Goal: Information Seeking & Learning: Learn about a topic

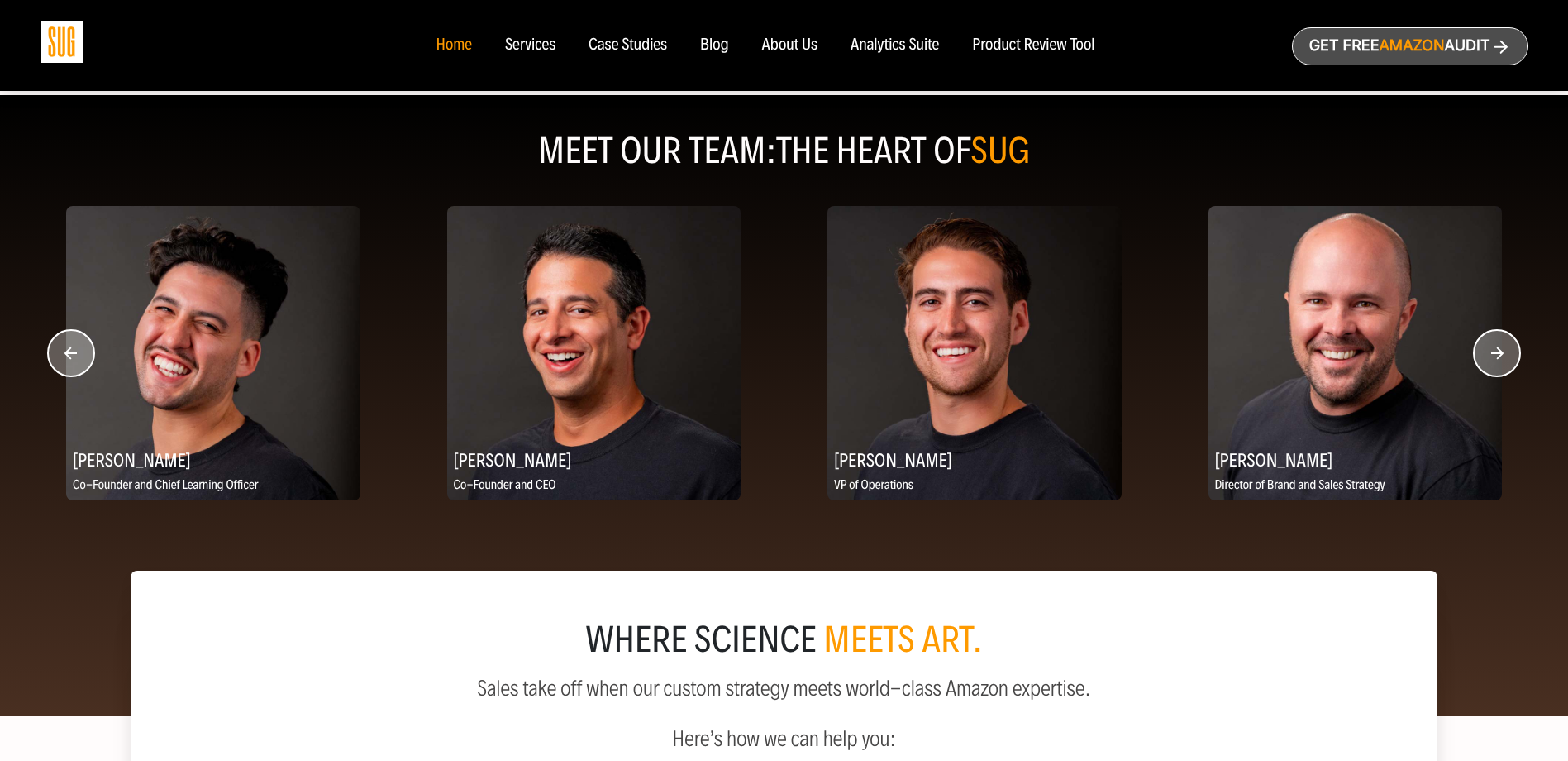
scroll to position [1984, 0]
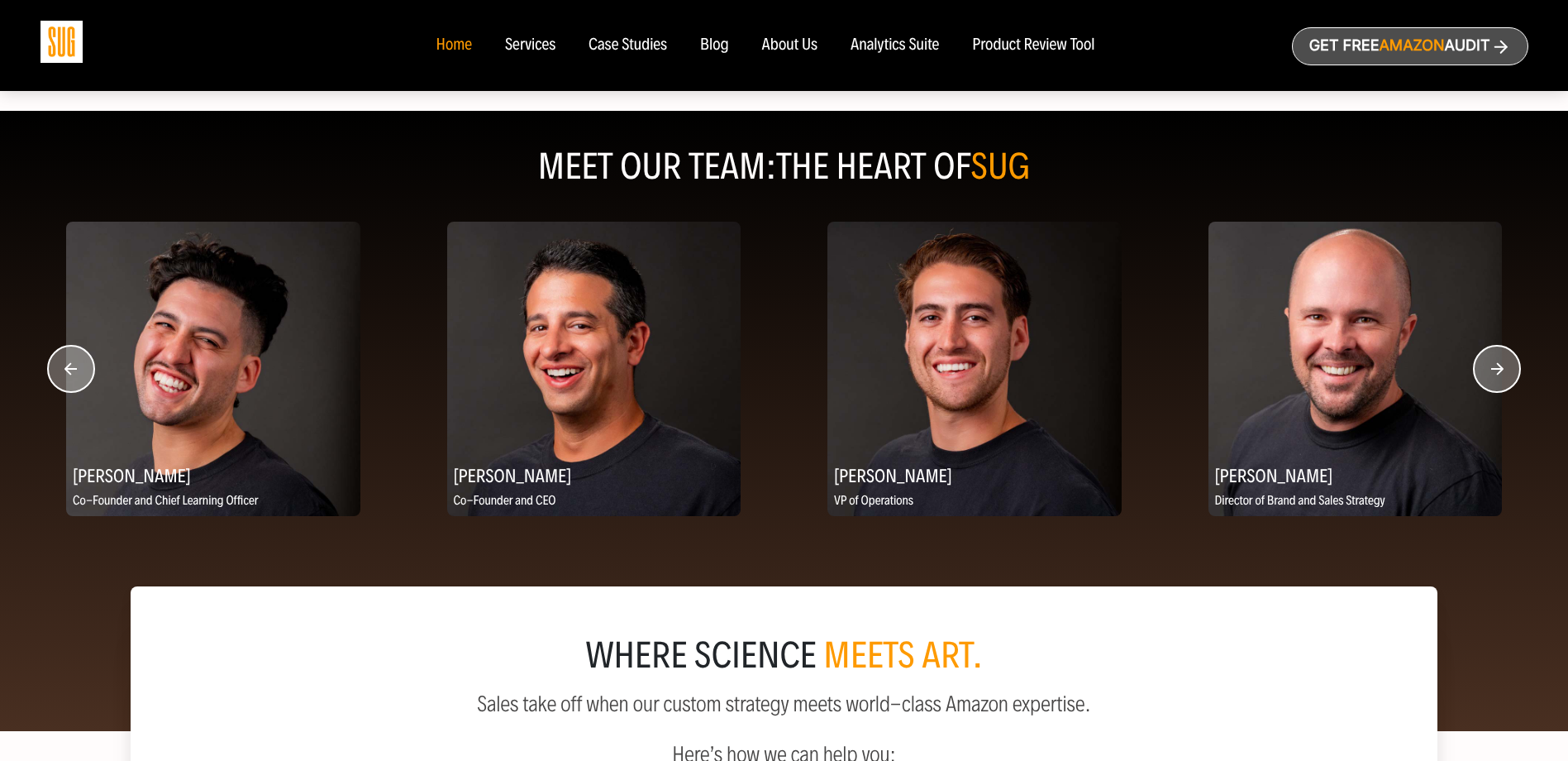
click at [1498, 365] on circle "button" at bounding box center [1497, 369] width 46 height 46
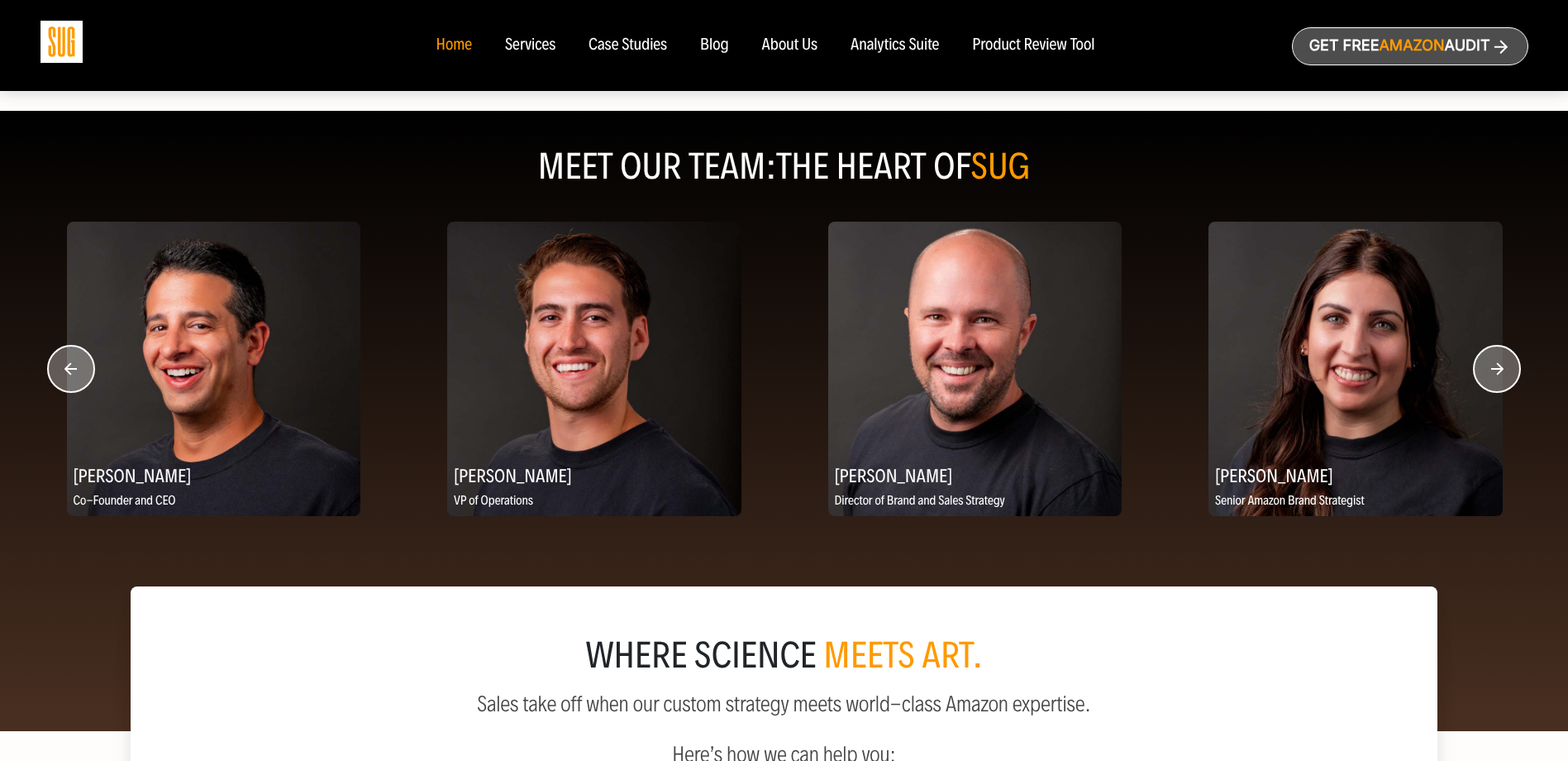
click at [1498, 365] on circle "button" at bounding box center [1497, 369] width 46 height 46
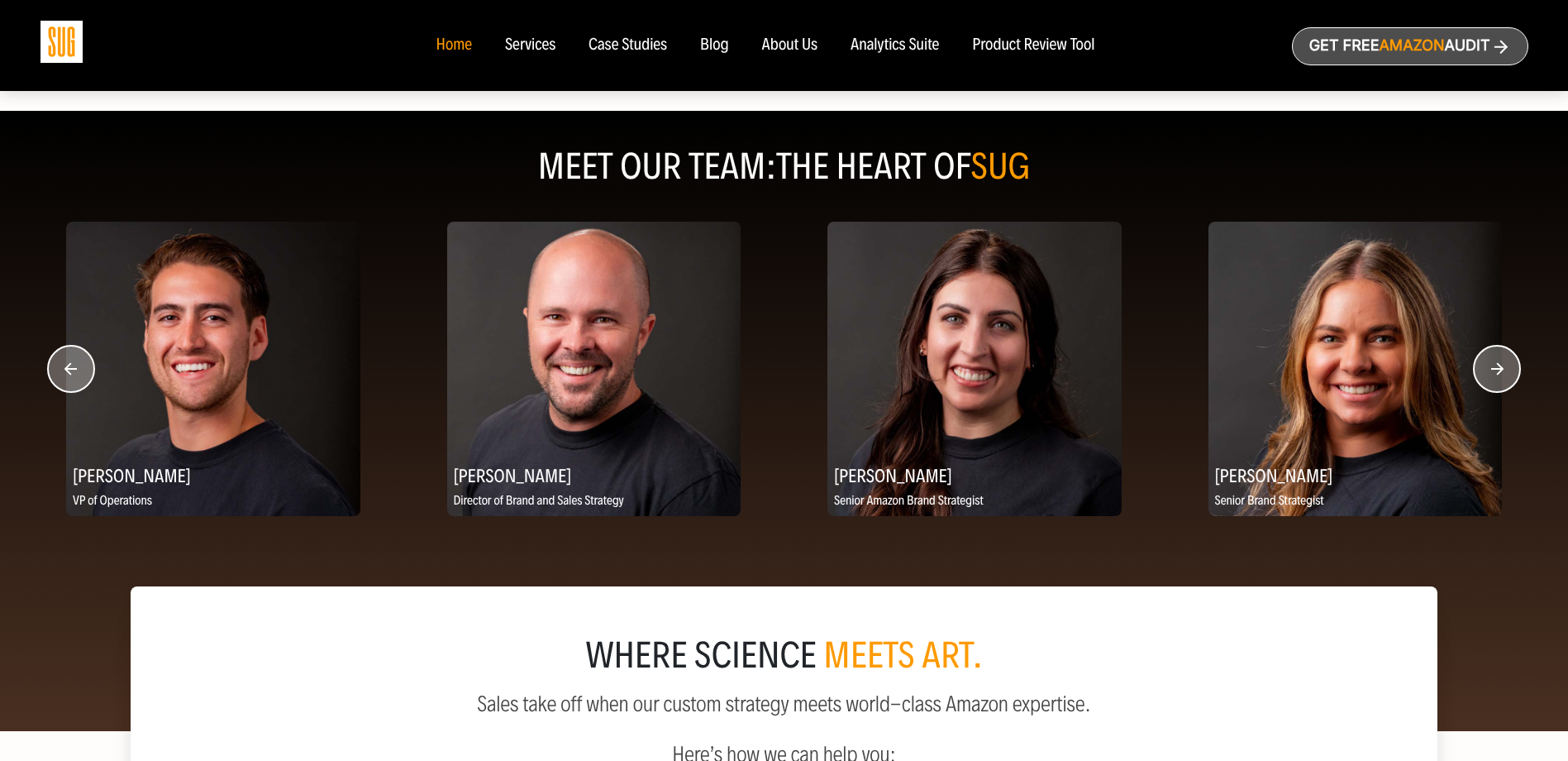
click at [1498, 365] on circle "button" at bounding box center [1497, 369] width 46 height 46
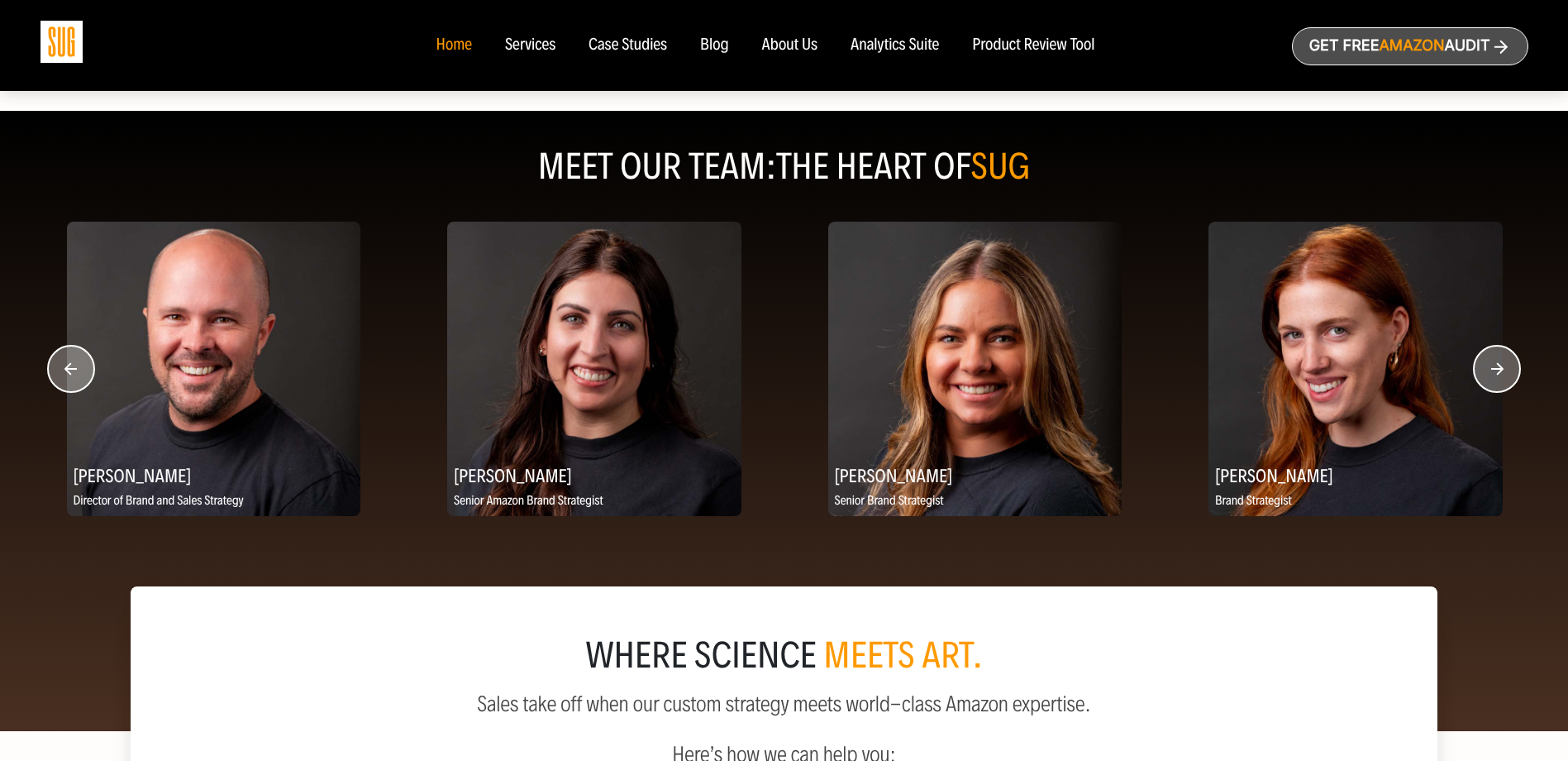
click at [1498, 365] on circle "button" at bounding box center [1497, 369] width 46 height 46
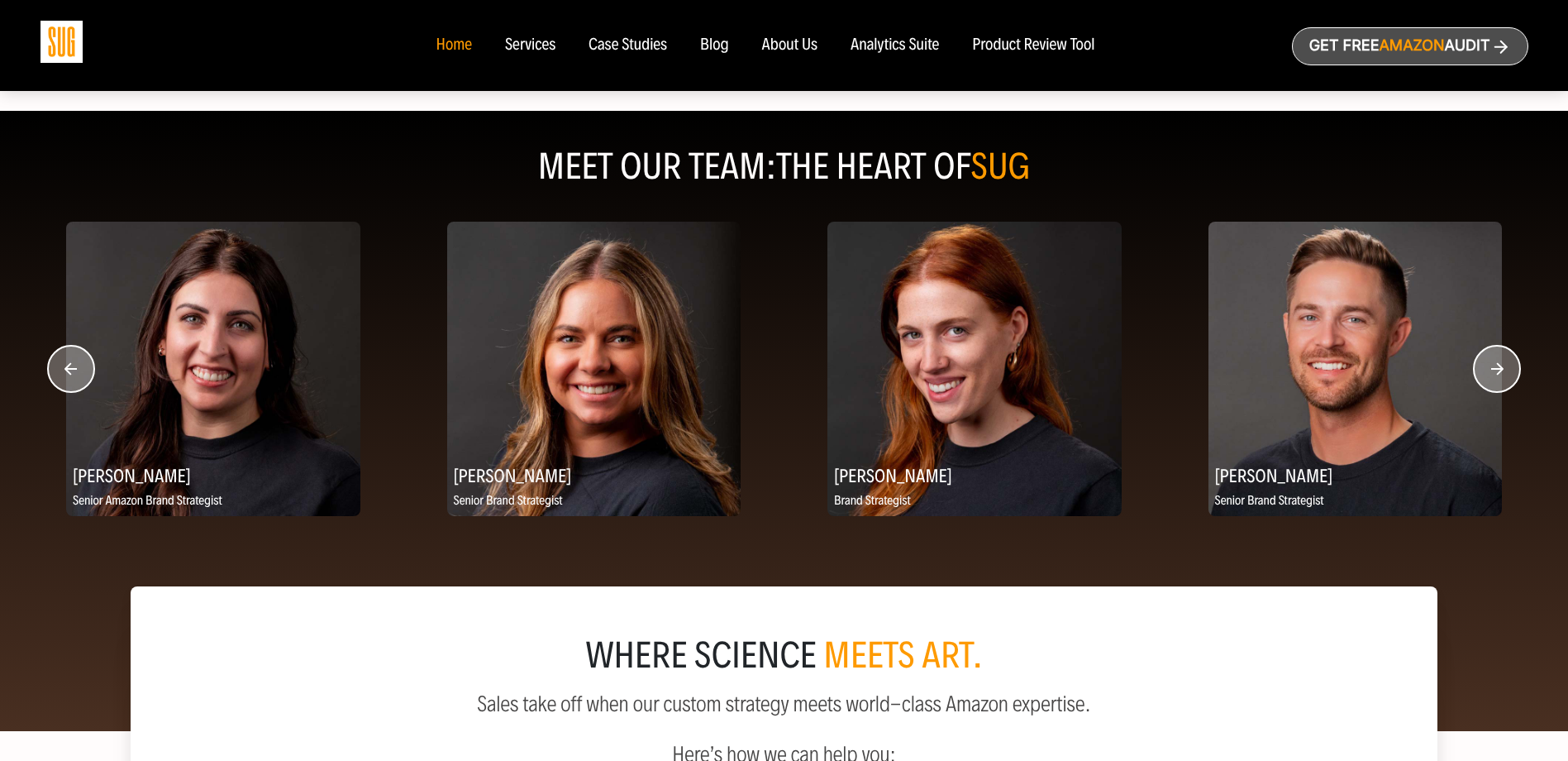
click at [1498, 365] on circle "button" at bounding box center [1497, 369] width 46 height 46
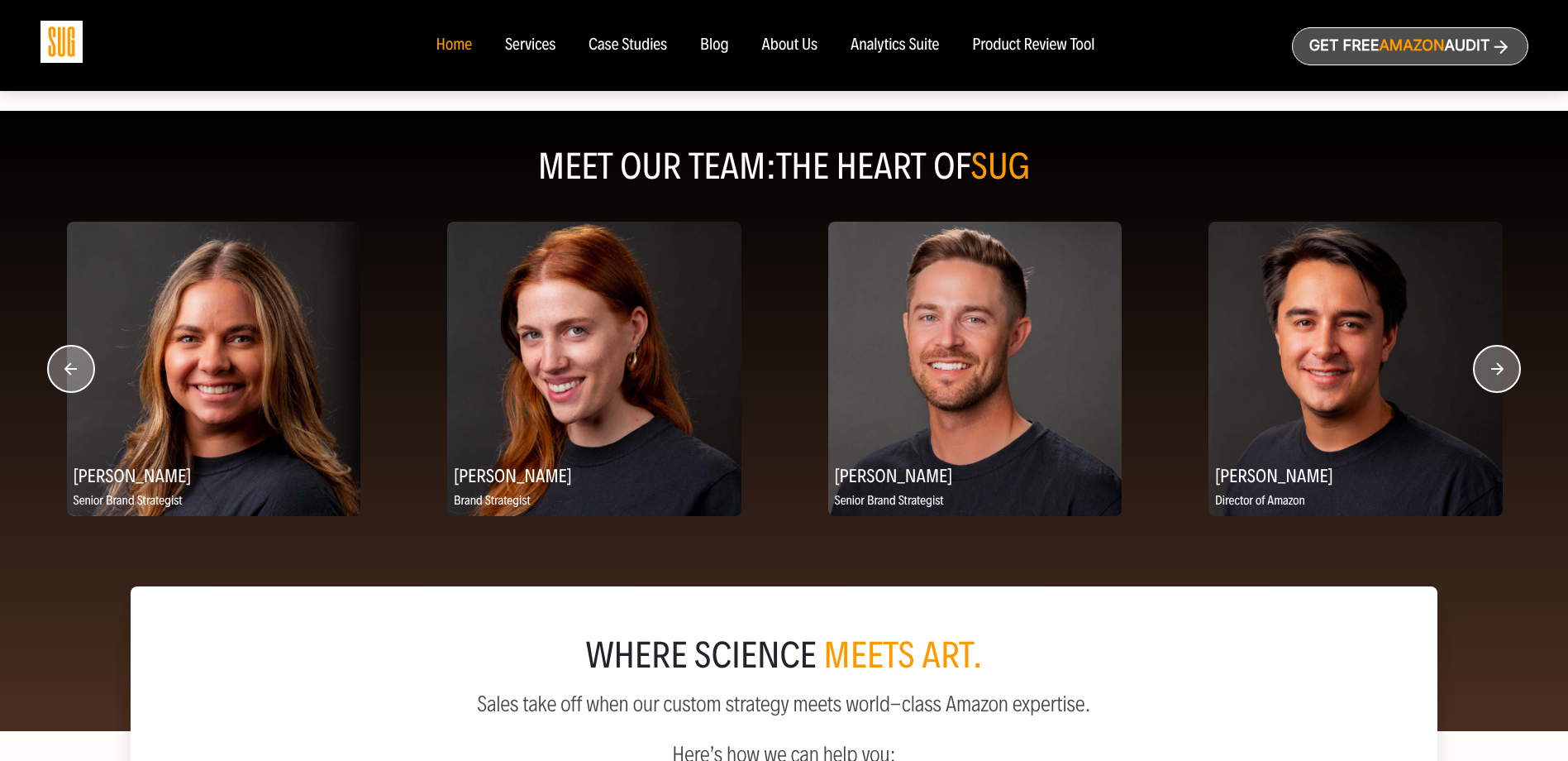
click at [1498, 365] on circle "button" at bounding box center [1497, 369] width 46 height 46
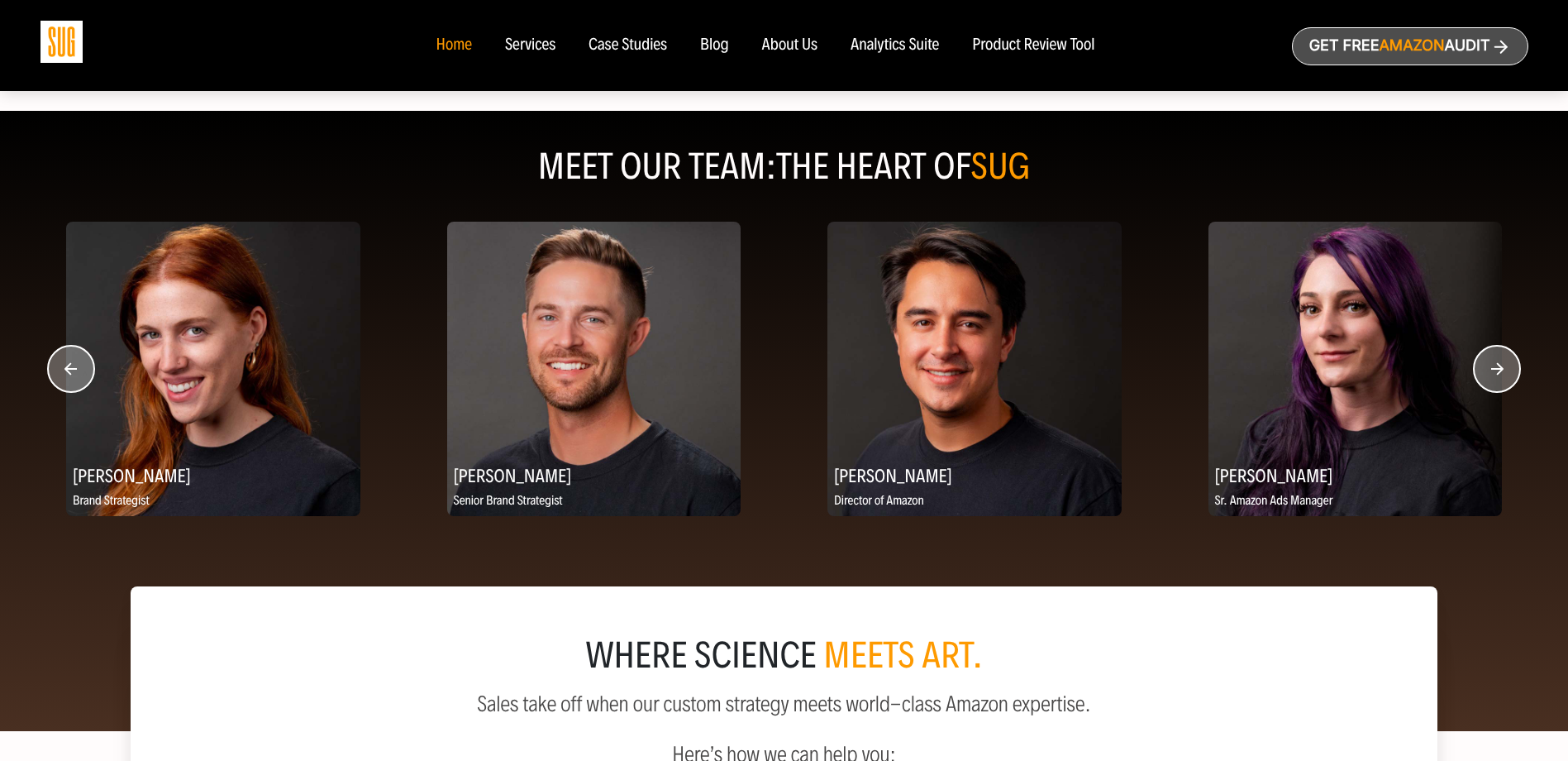
click at [1498, 365] on circle "button" at bounding box center [1497, 369] width 46 height 46
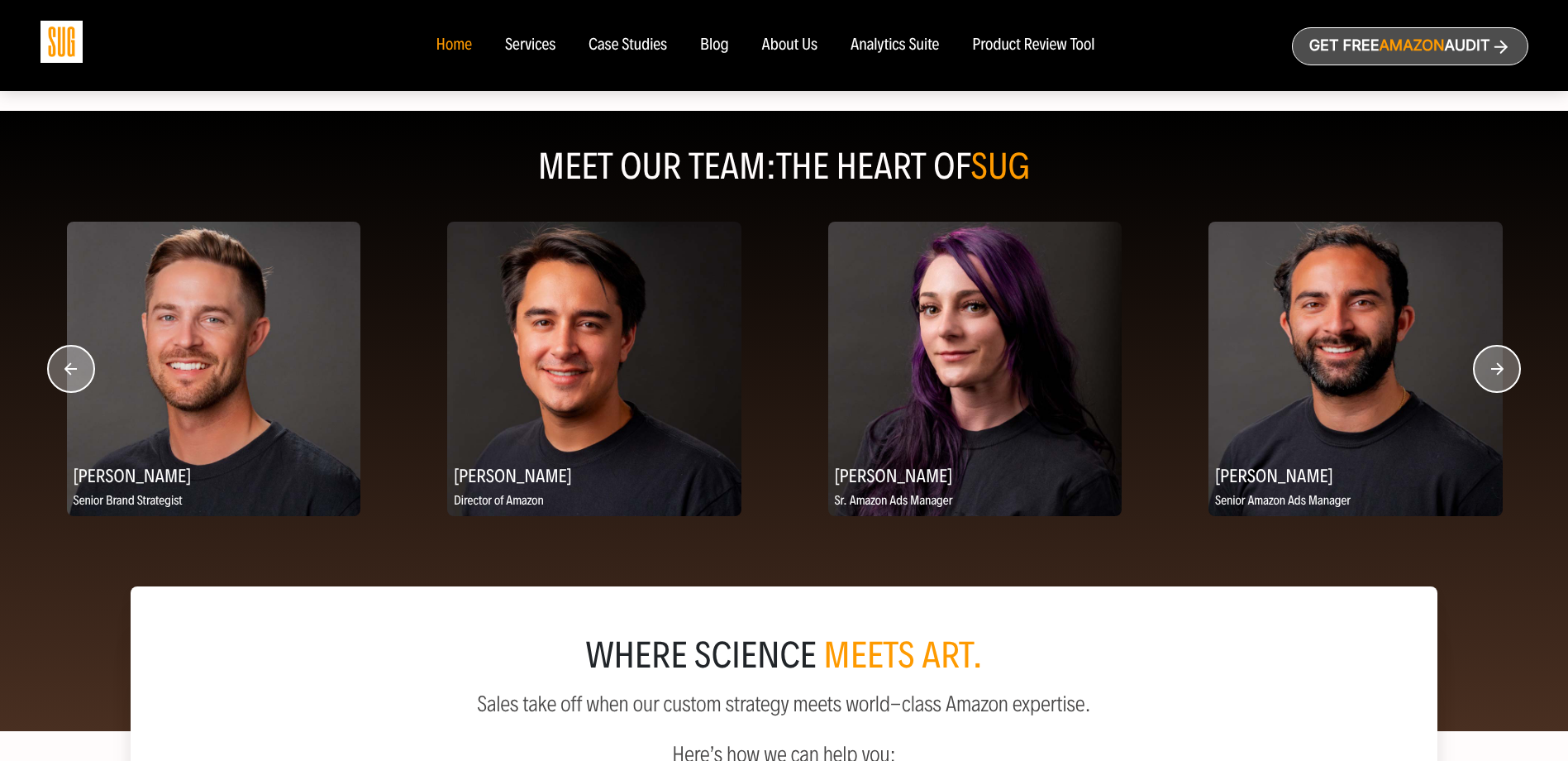
click at [1498, 365] on circle "button" at bounding box center [1497, 369] width 46 height 46
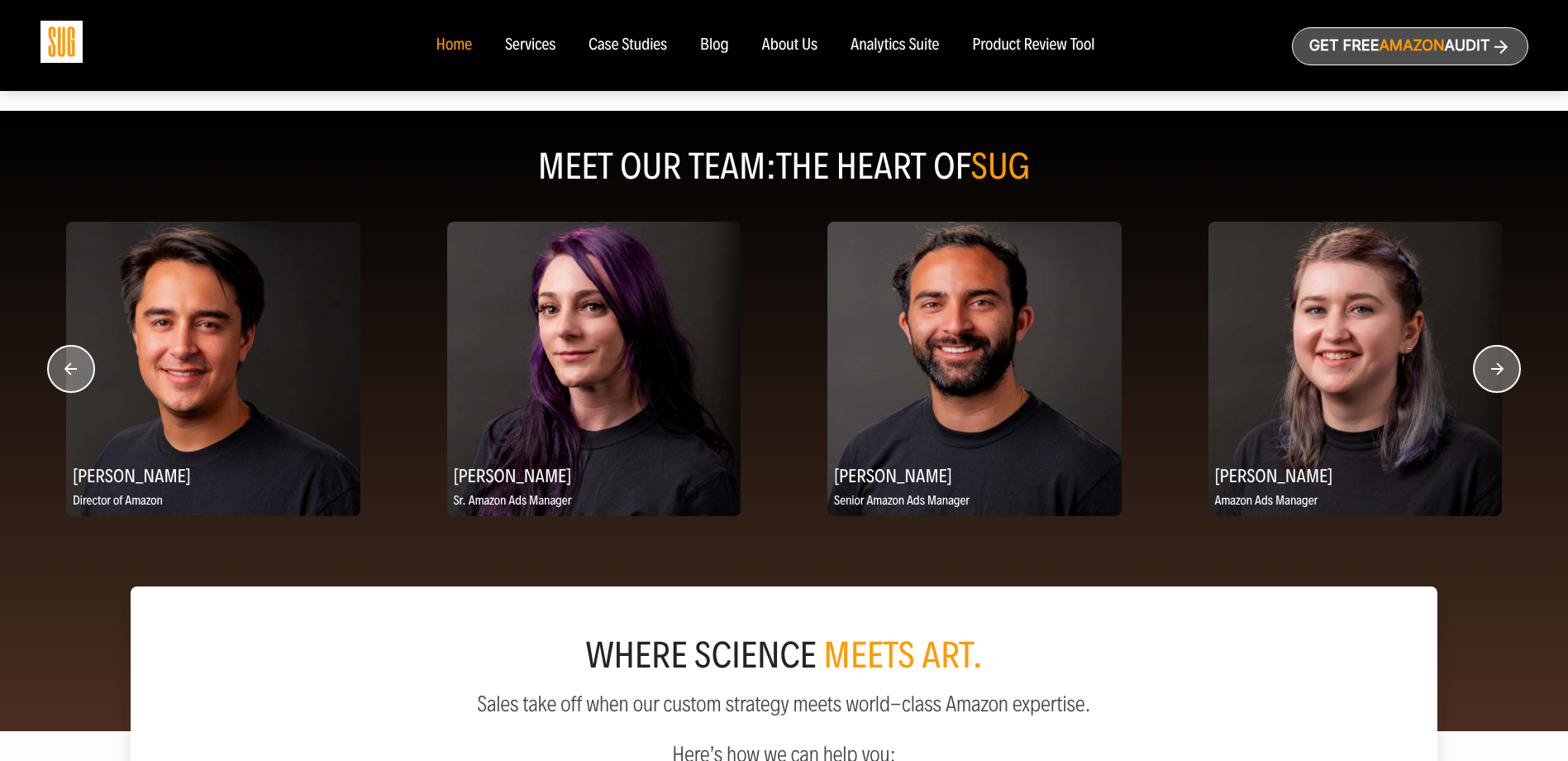
click at [1498, 365] on circle "button" at bounding box center [1497, 369] width 46 height 46
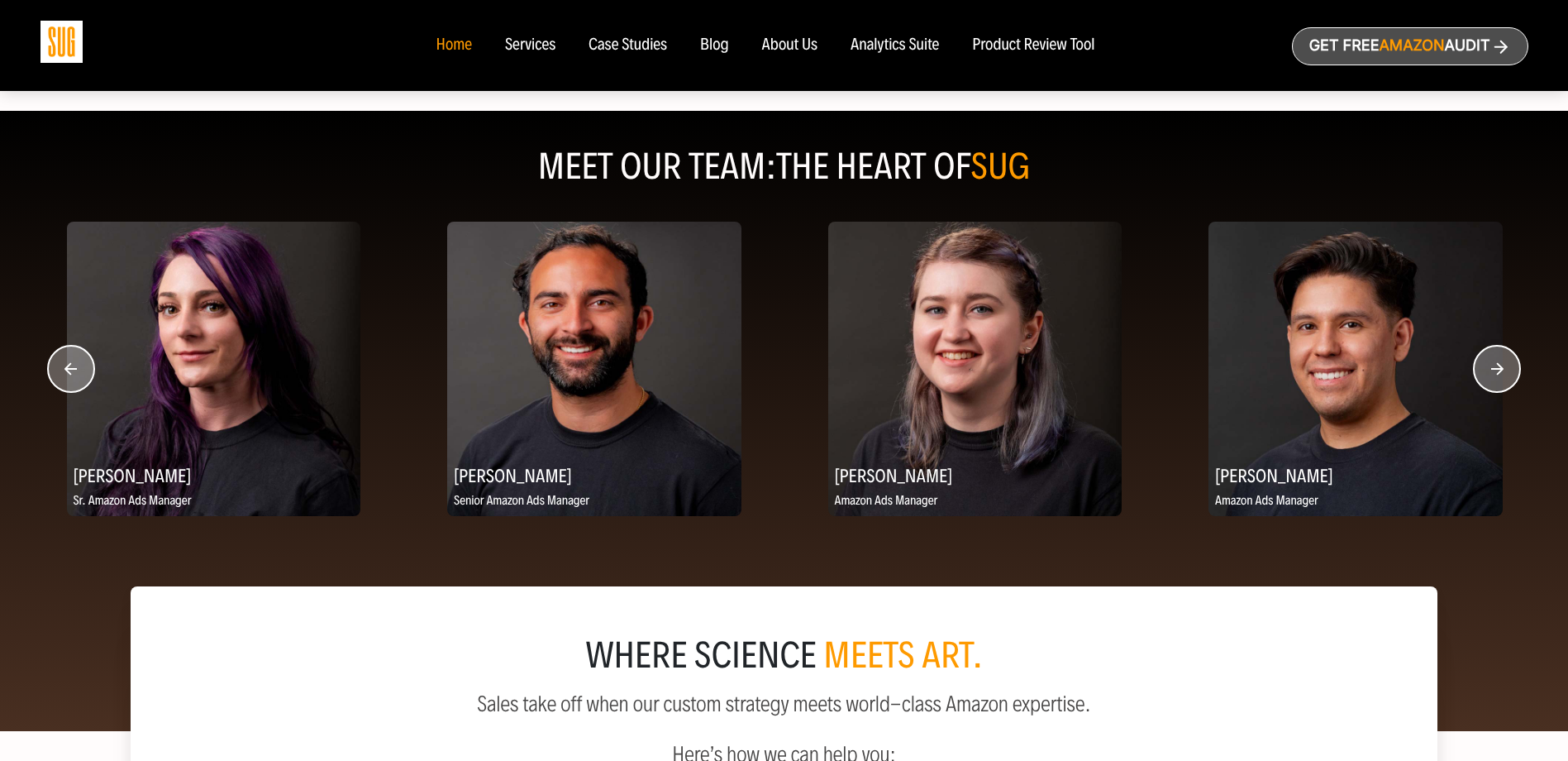
click at [1498, 365] on circle "button" at bounding box center [1497, 369] width 46 height 46
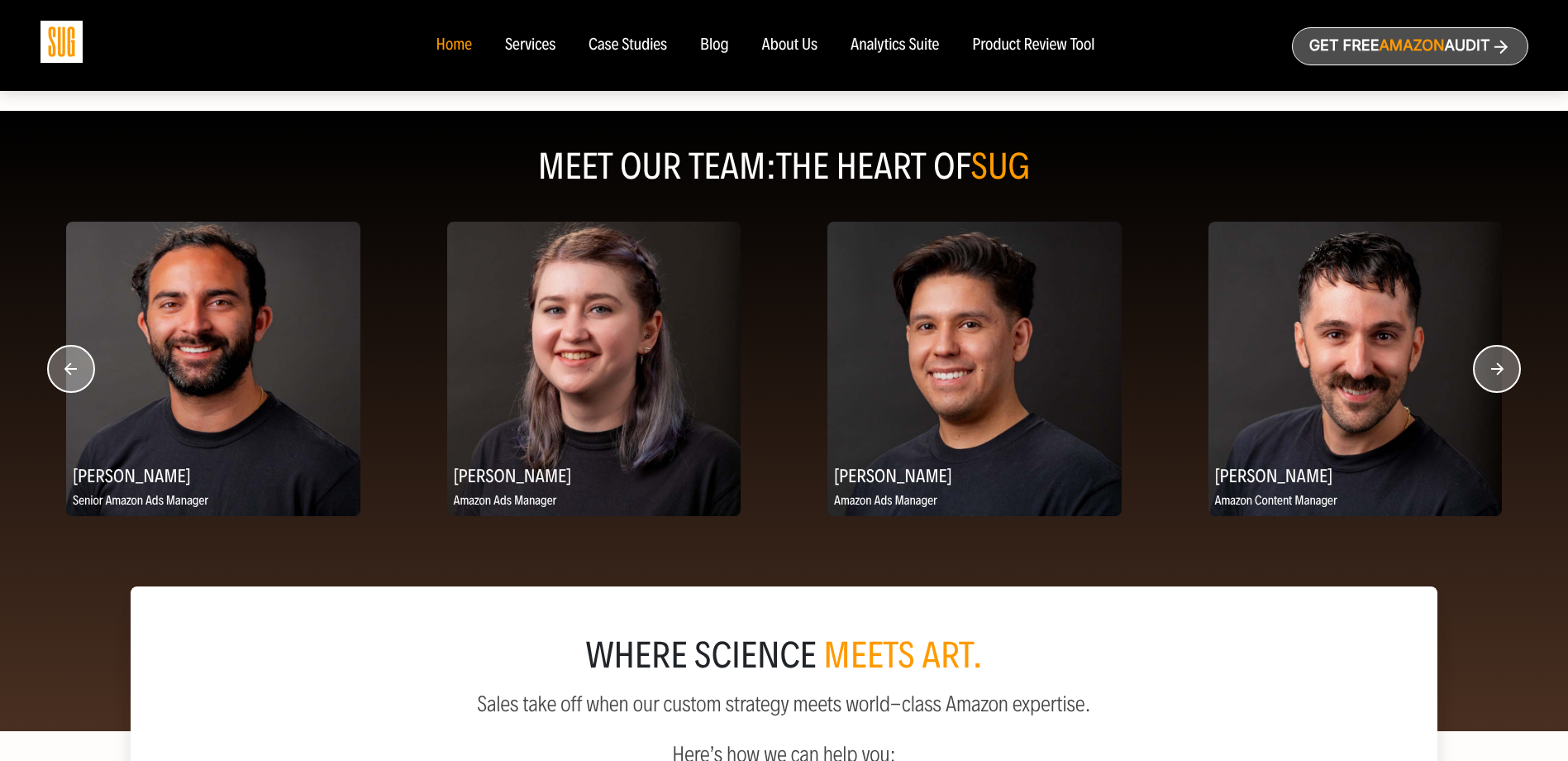
click at [1498, 365] on circle "button" at bounding box center [1497, 369] width 46 height 46
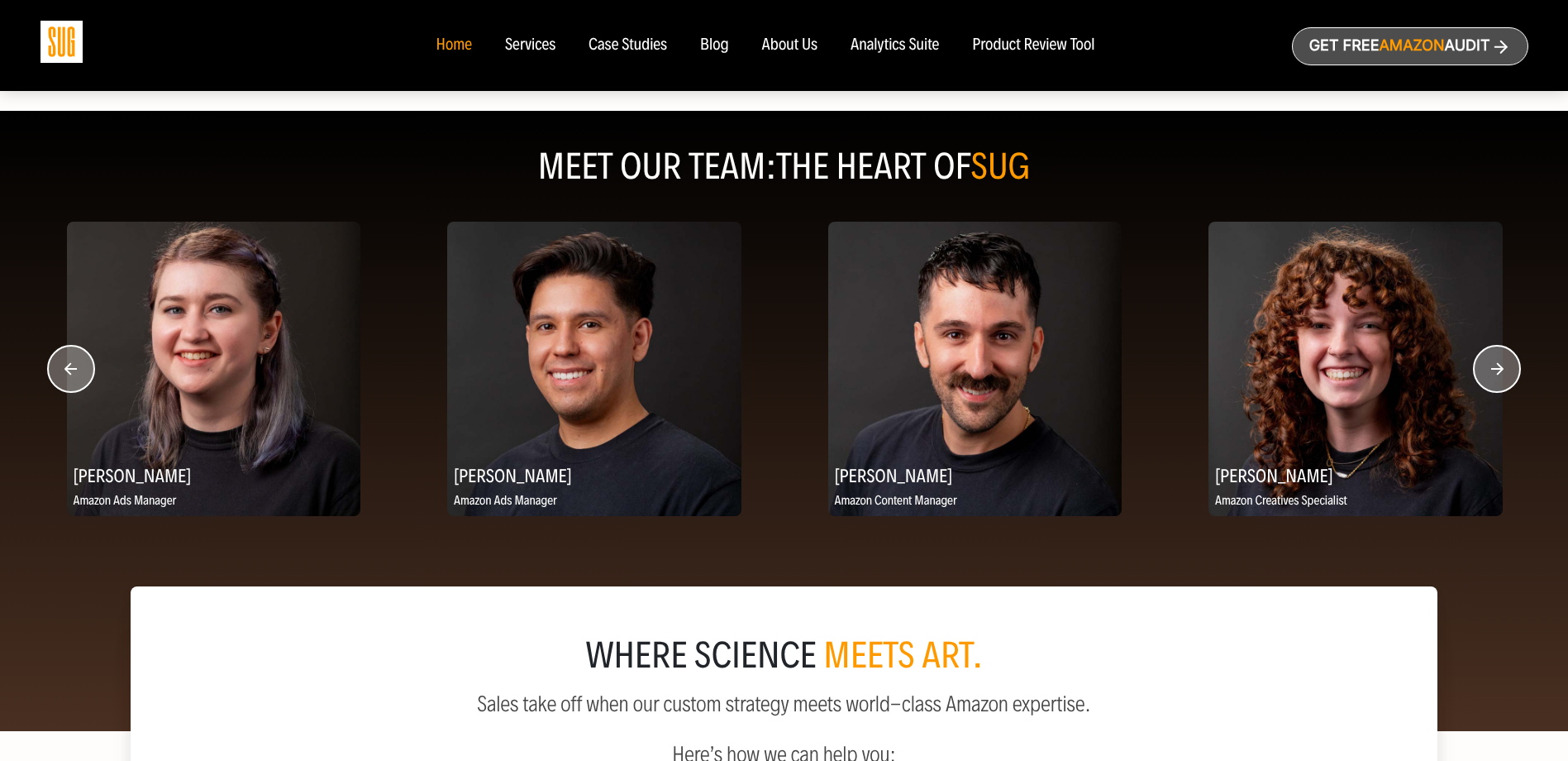
click at [1498, 365] on circle "button" at bounding box center [1497, 369] width 46 height 46
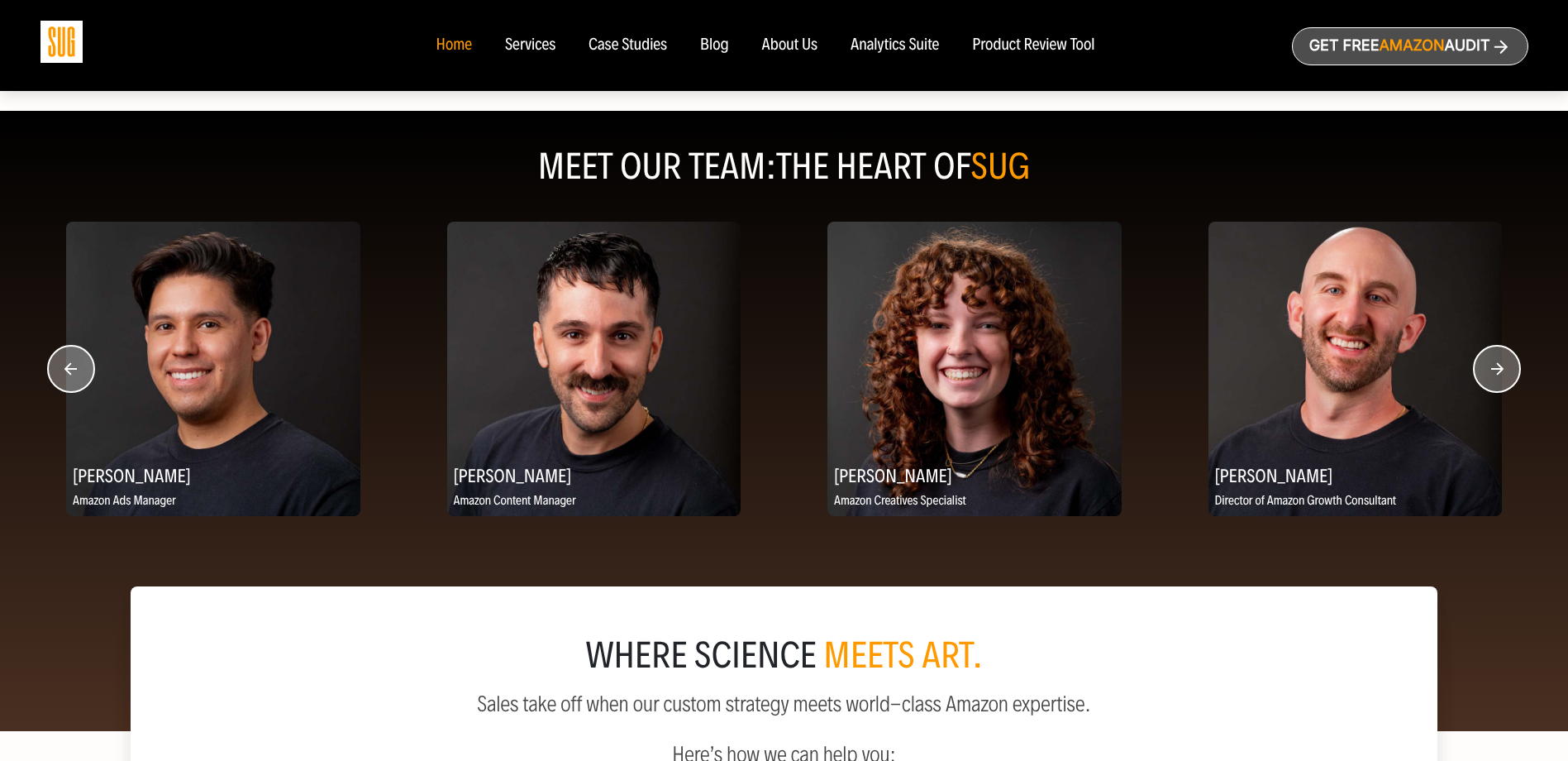
click at [1498, 365] on circle "button" at bounding box center [1497, 369] width 46 height 46
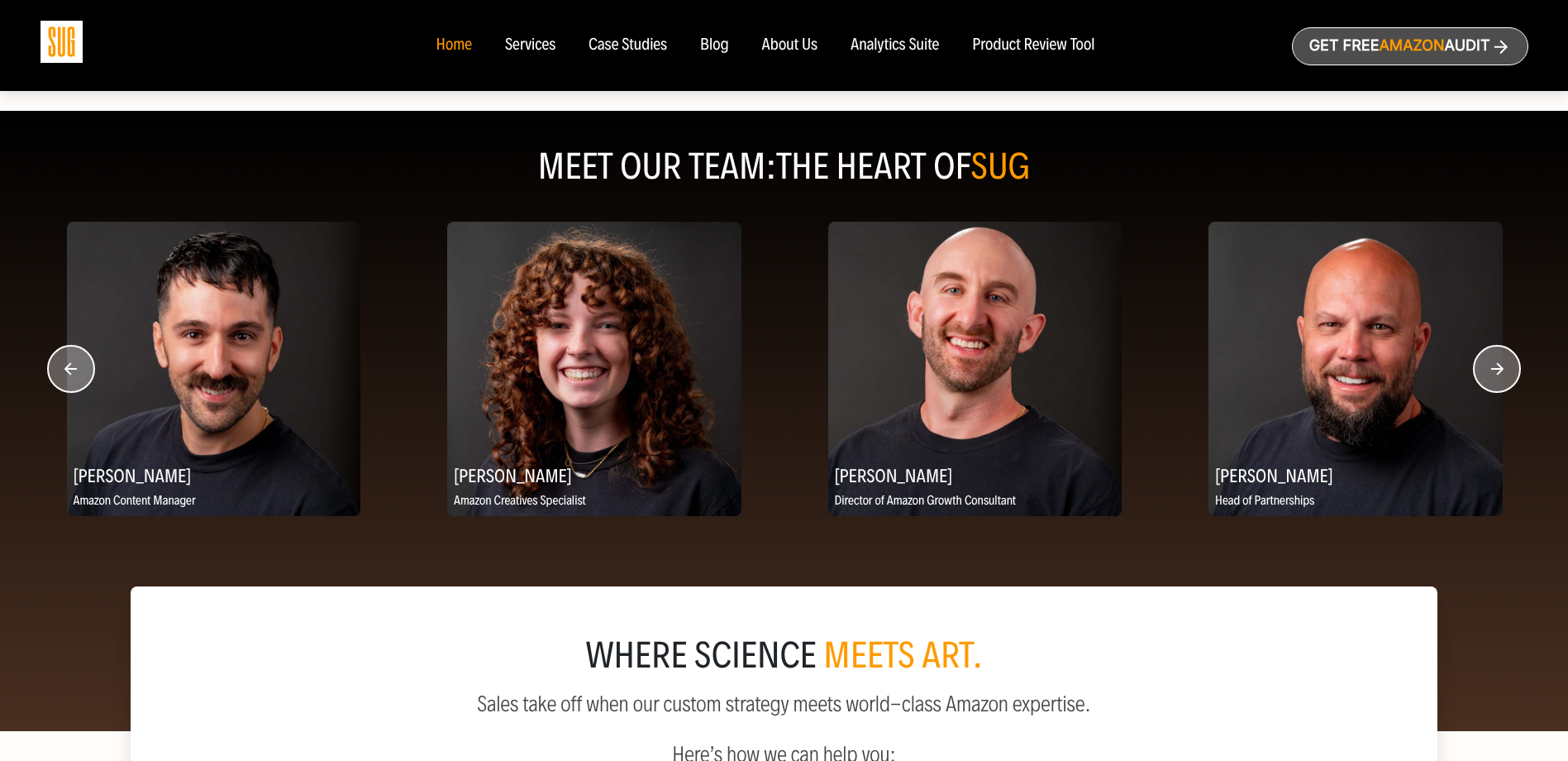
click at [1484, 381] on circle "button" at bounding box center [1497, 369] width 46 height 46
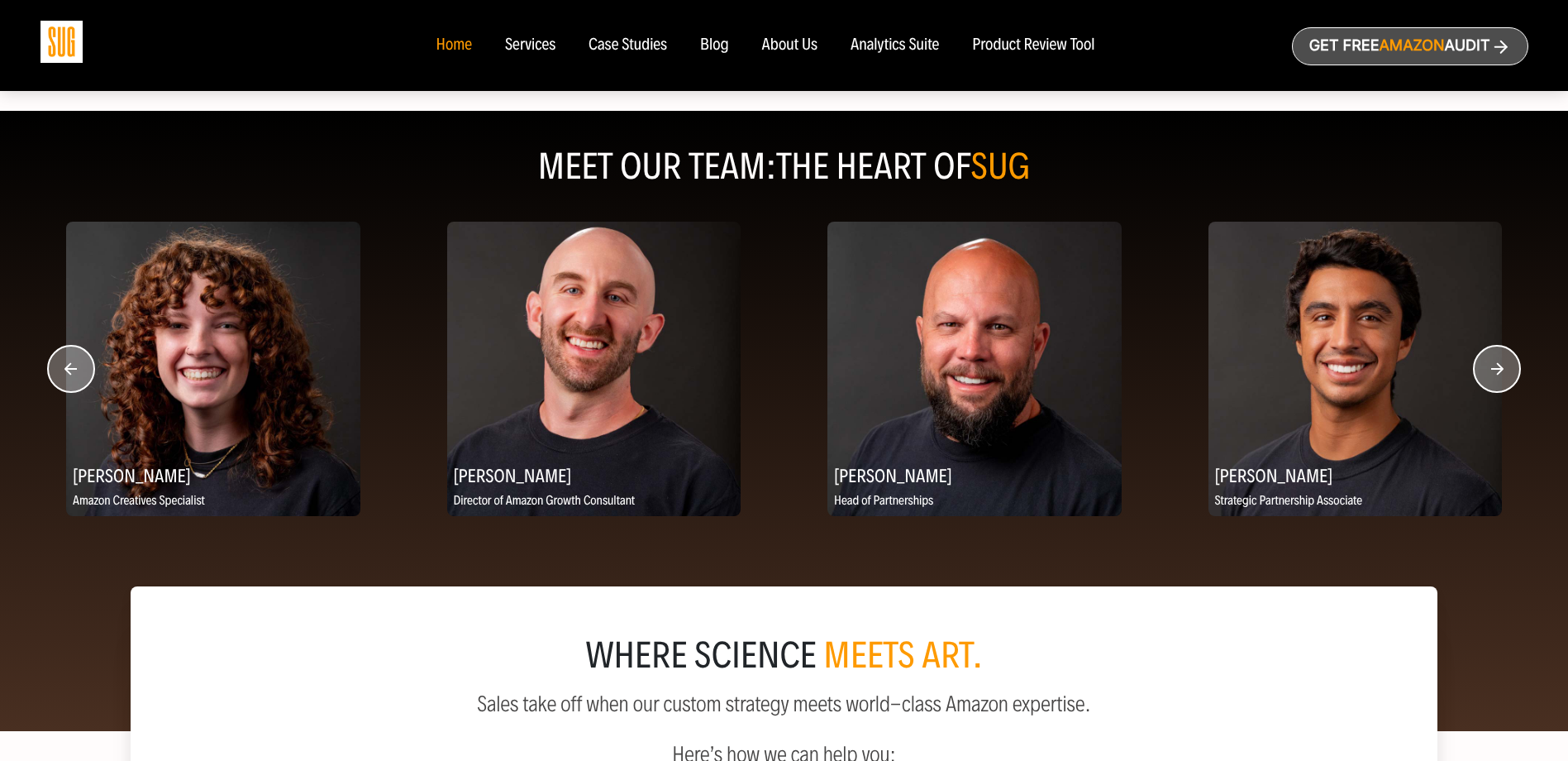
click at [1484, 381] on circle "button" at bounding box center [1497, 369] width 46 height 46
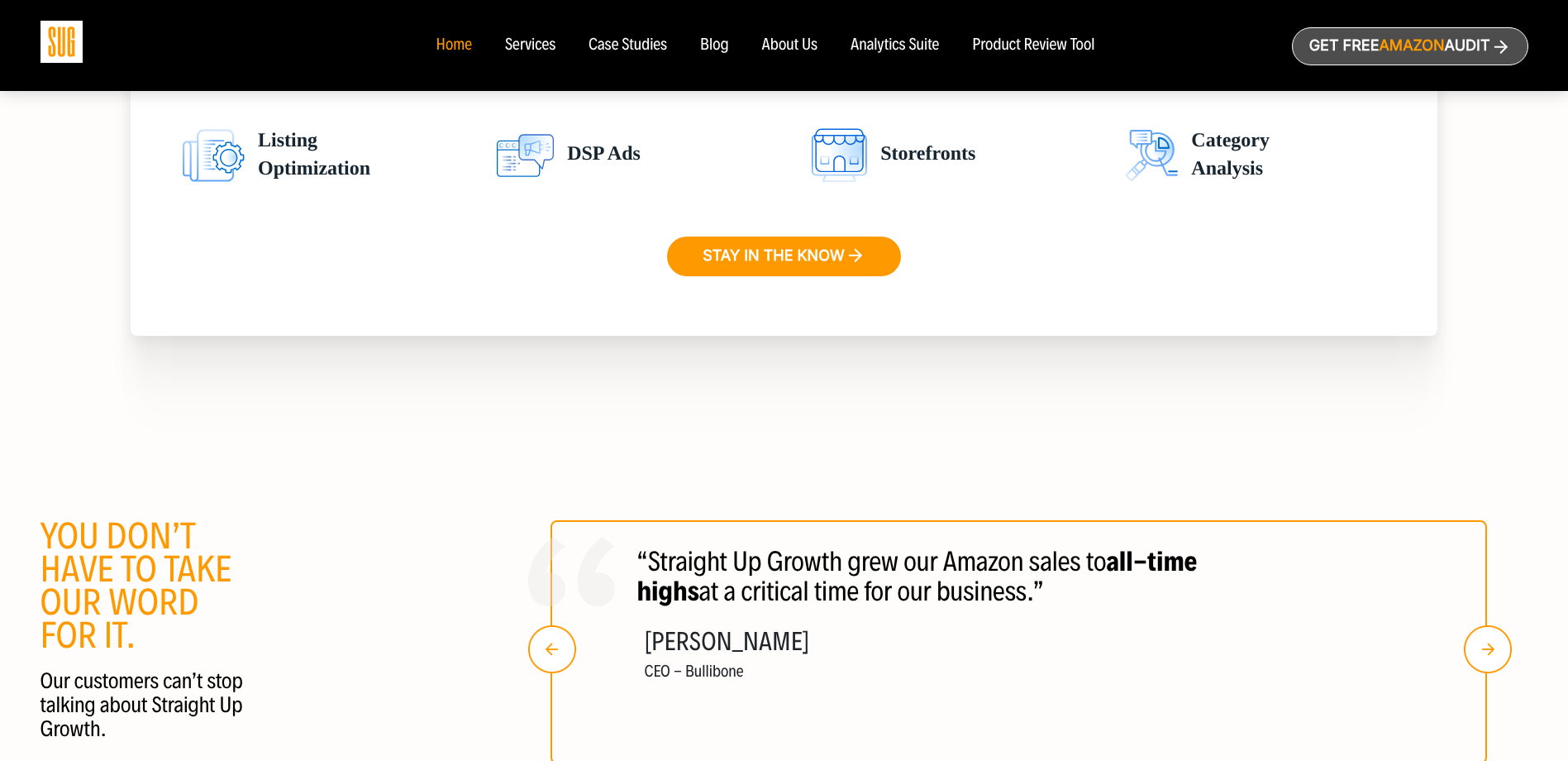
scroll to position [2203, 0]
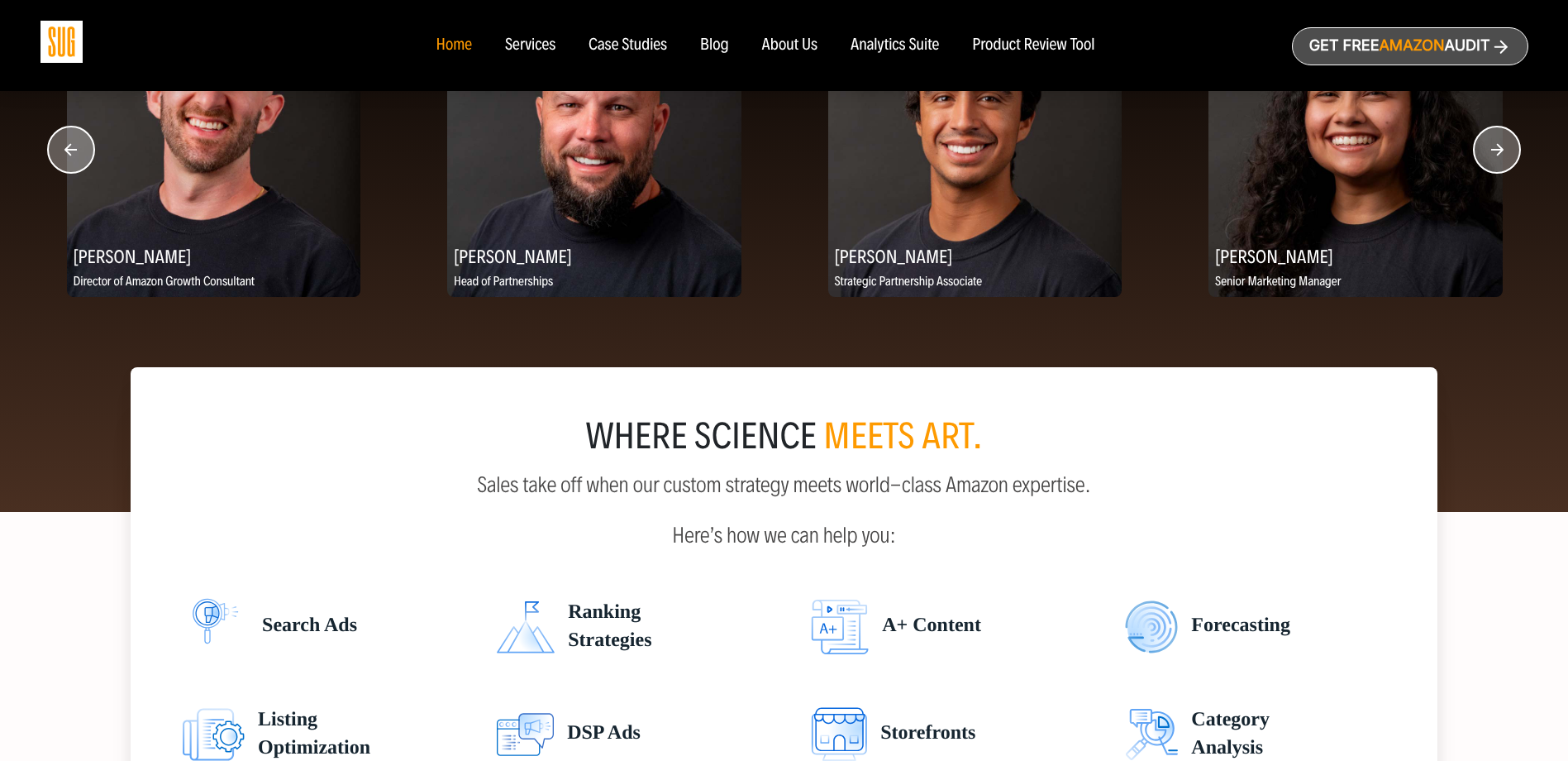
click at [874, 40] on div "Analytics Suite" at bounding box center [894, 45] width 88 height 18
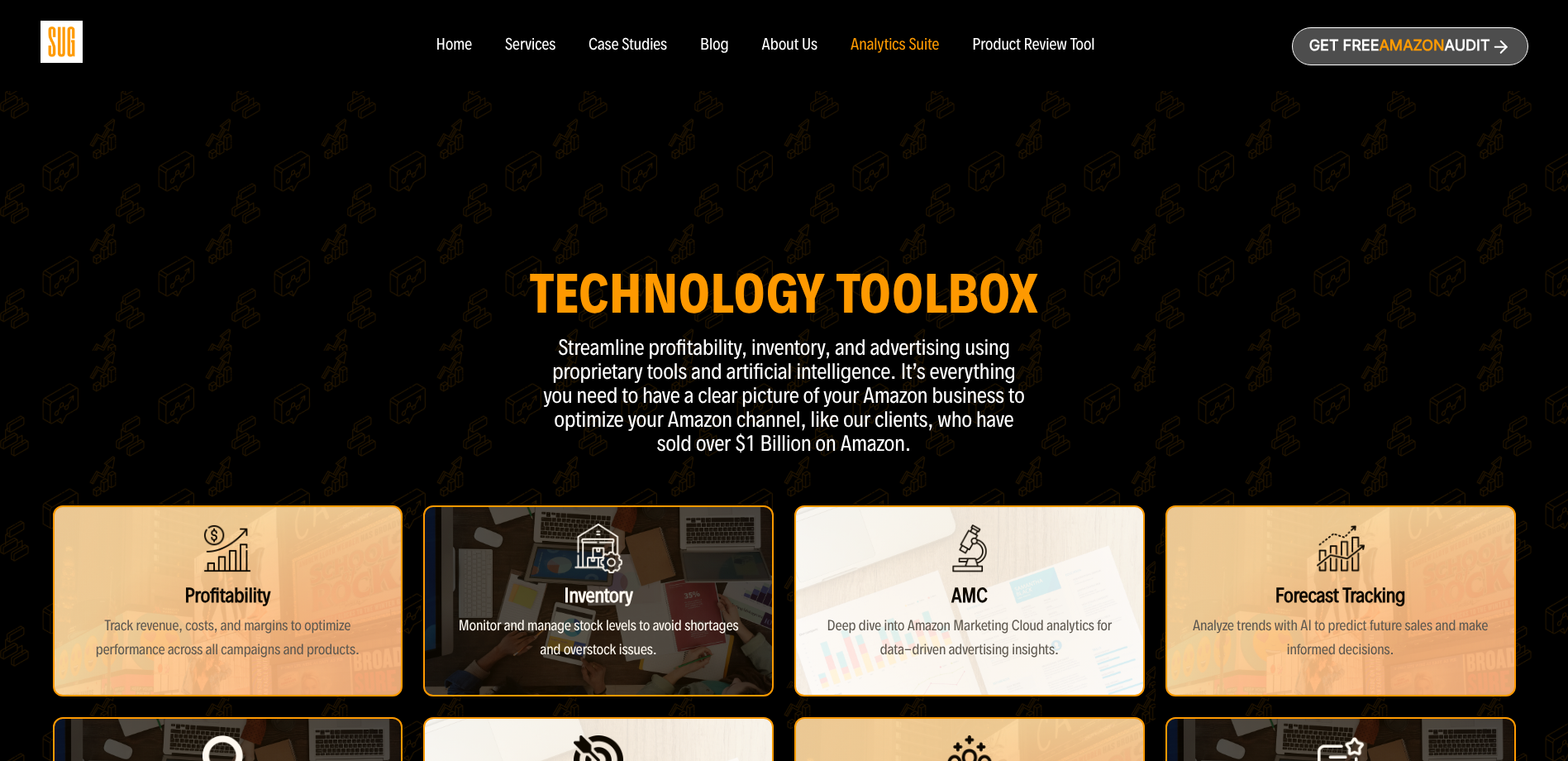
click at [624, 40] on div "Case Studies" at bounding box center [628, 45] width 78 height 18
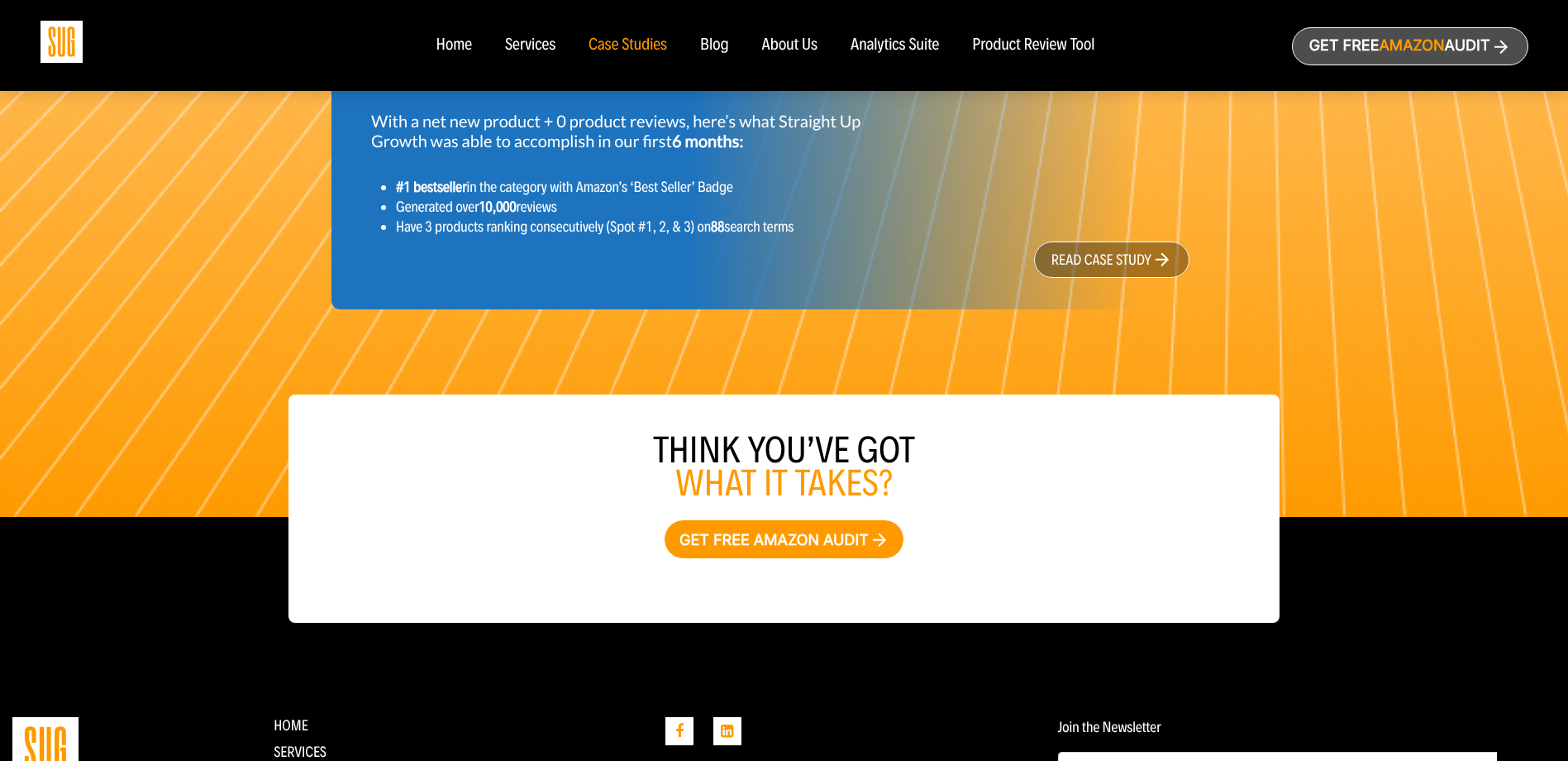
scroll to position [1837, 0]
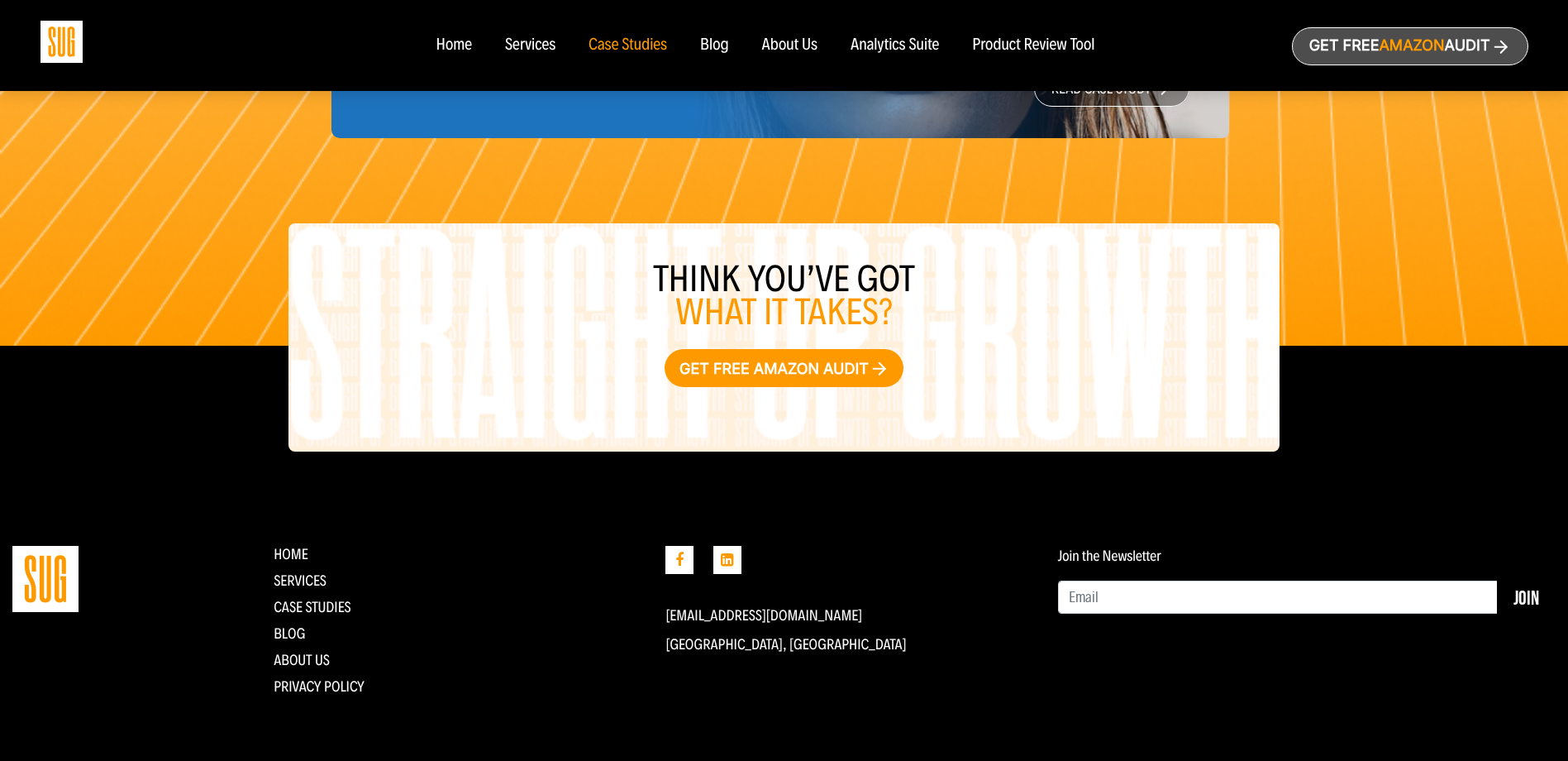
click at [544, 50] on div "Services" at bounding box center [530, 45] width 51 height 18
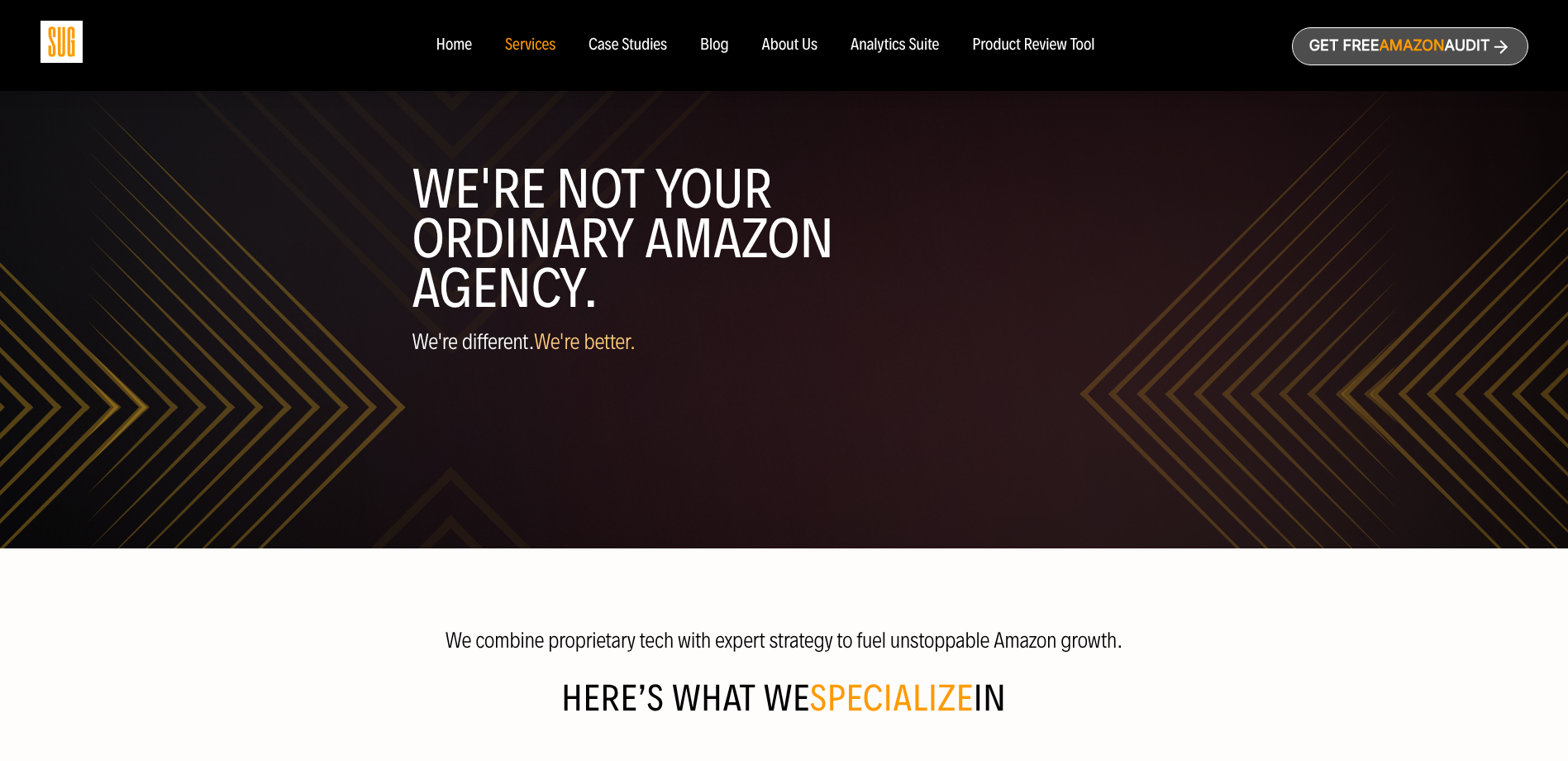
scroll to position [578, 0]
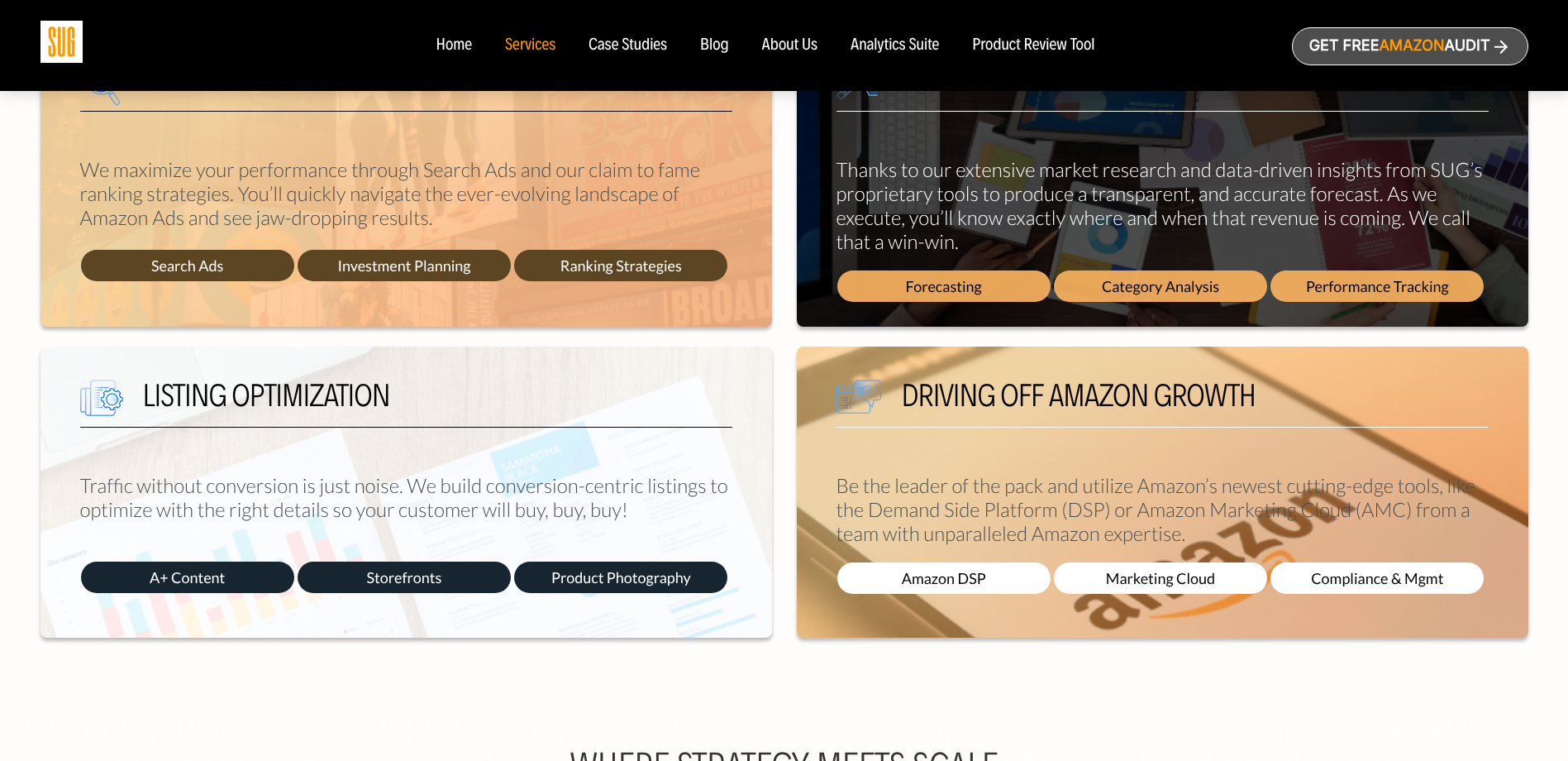
click at [1218, 276] on span "Category Analysis" at bounding box center [1160, 285] width 213 height 31
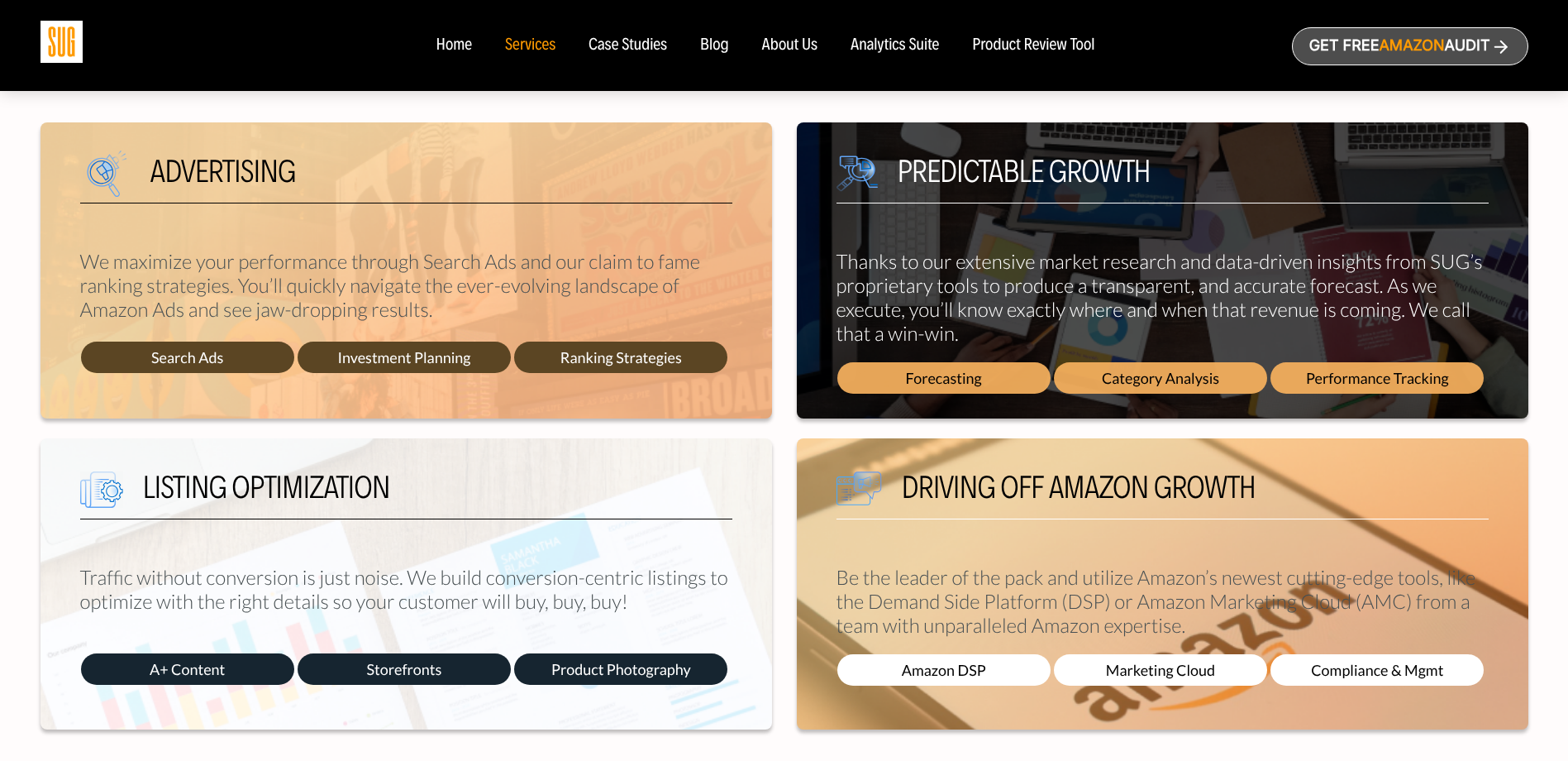
scroll to position [496, 0]
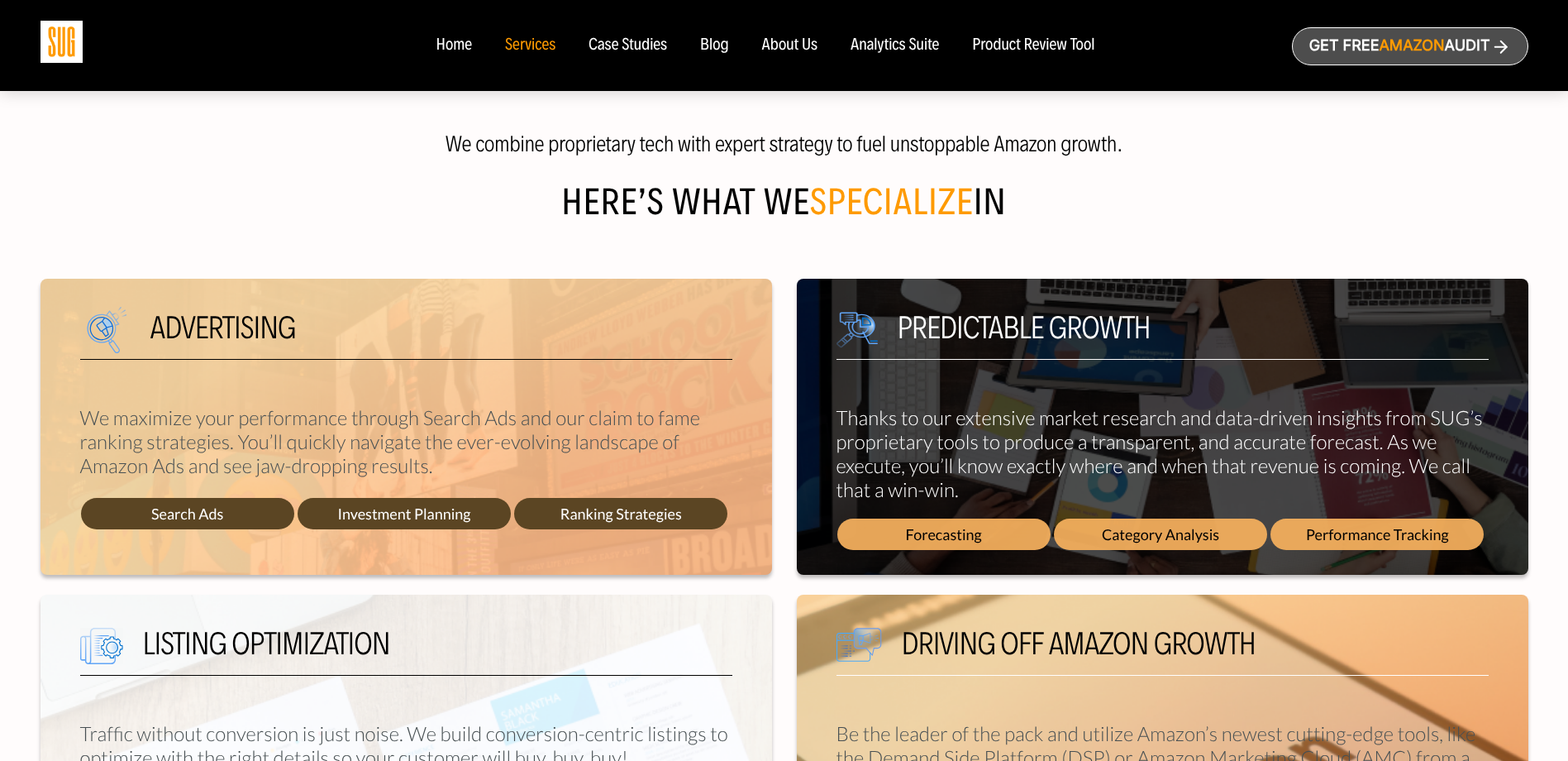
click at [1043, 285] on div "Predictable growth Thanks to our extensive market research and data-driven insi…" at bounding box center [1162, 427] width 731 height 296
click at [1184, 496] on p "Thanks to our extensive market research and data-driven insights from SUG’s pro…" at bounding box center [1163, 454] width 652 height 96
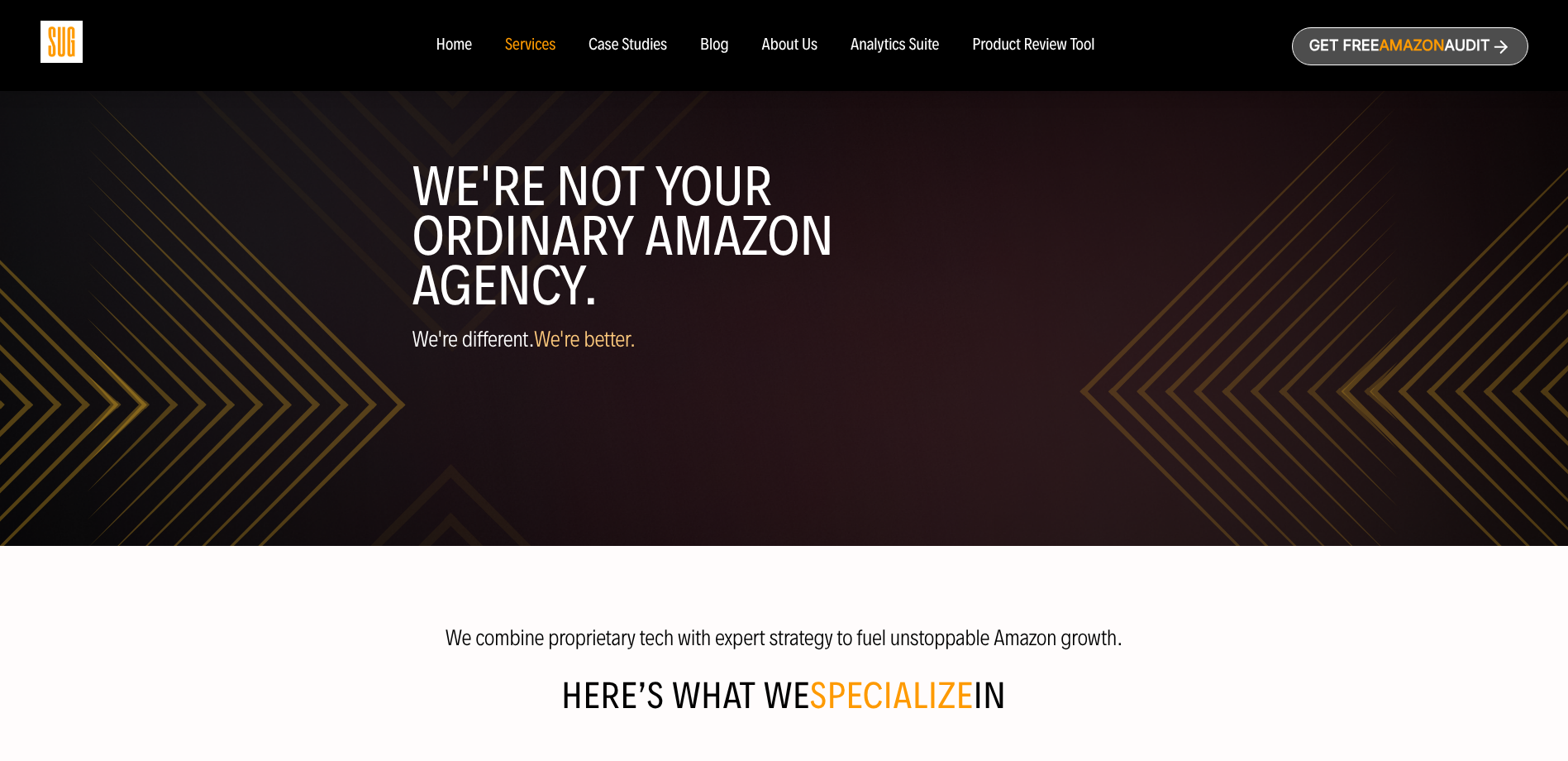
scroll to position [0, 0]
